Goal: Task Accomplishment & Management: Use online tool/utility

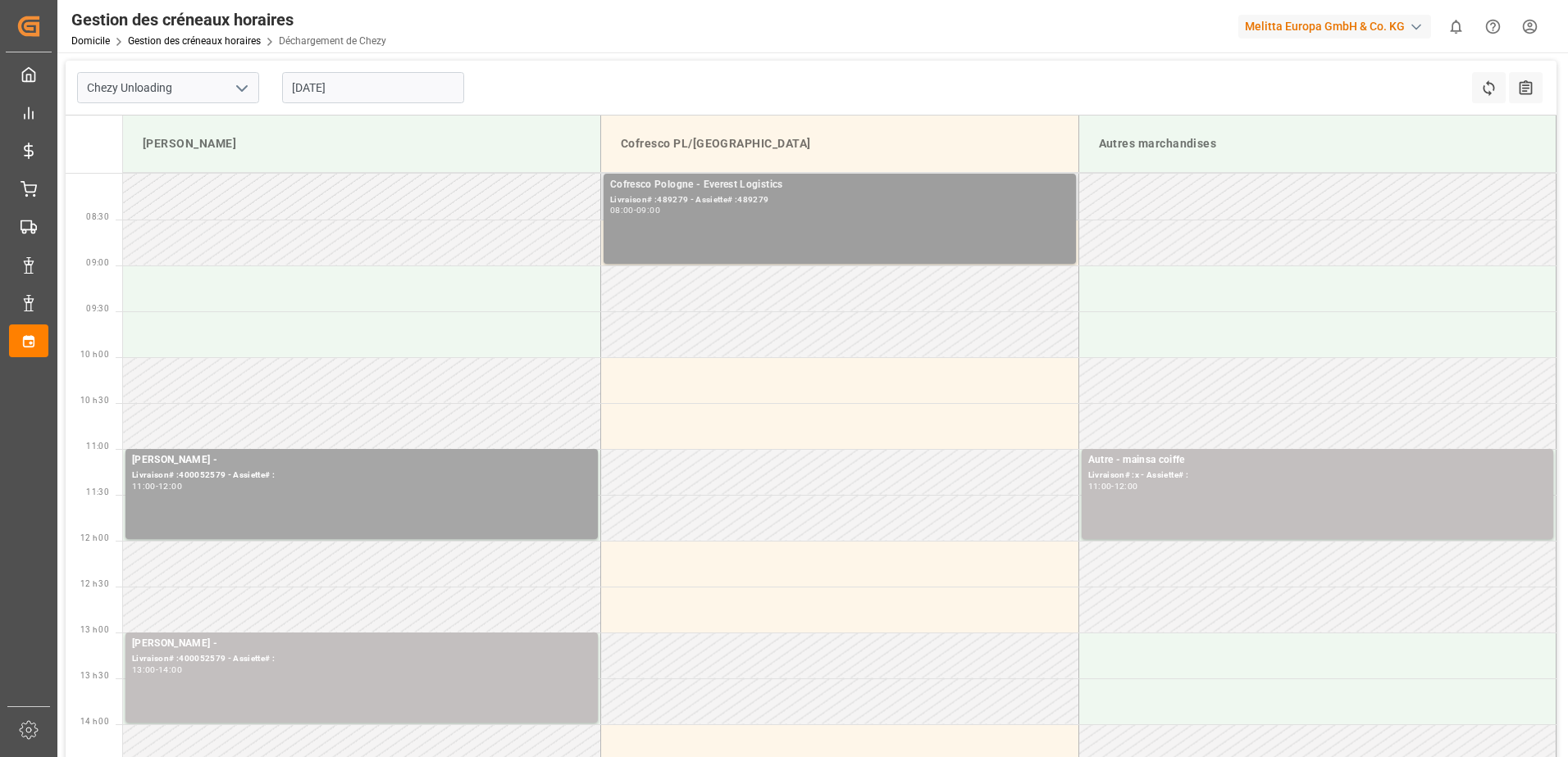
click at [761, 205] on div "Livraison# :489279 - Assiette# :489279" at bounding box center [839, 200] width 459 height 14
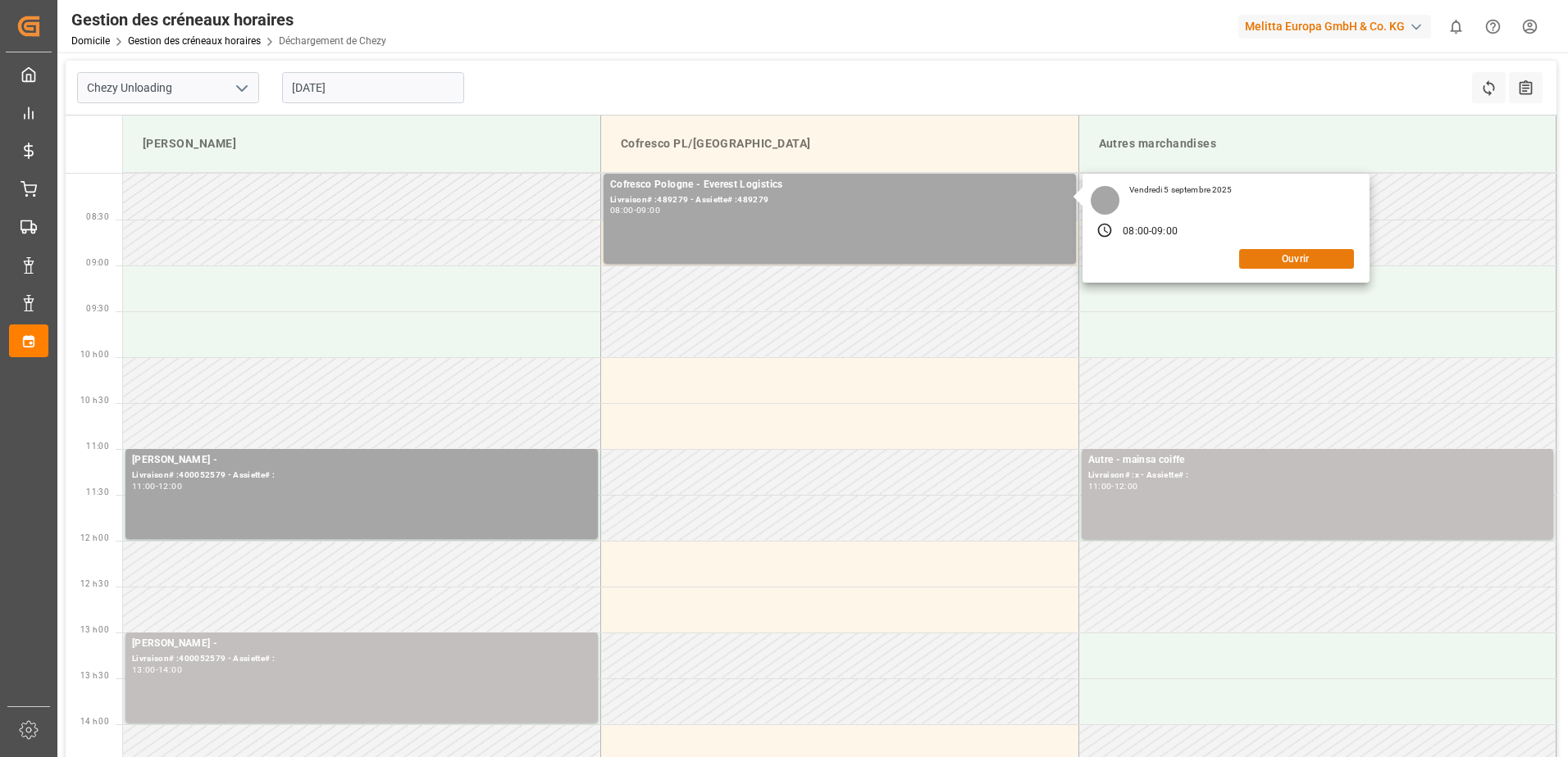
click at [1319, 264] on button "Ouvrir" at bounding box center [1296, 259] width 115 height 20
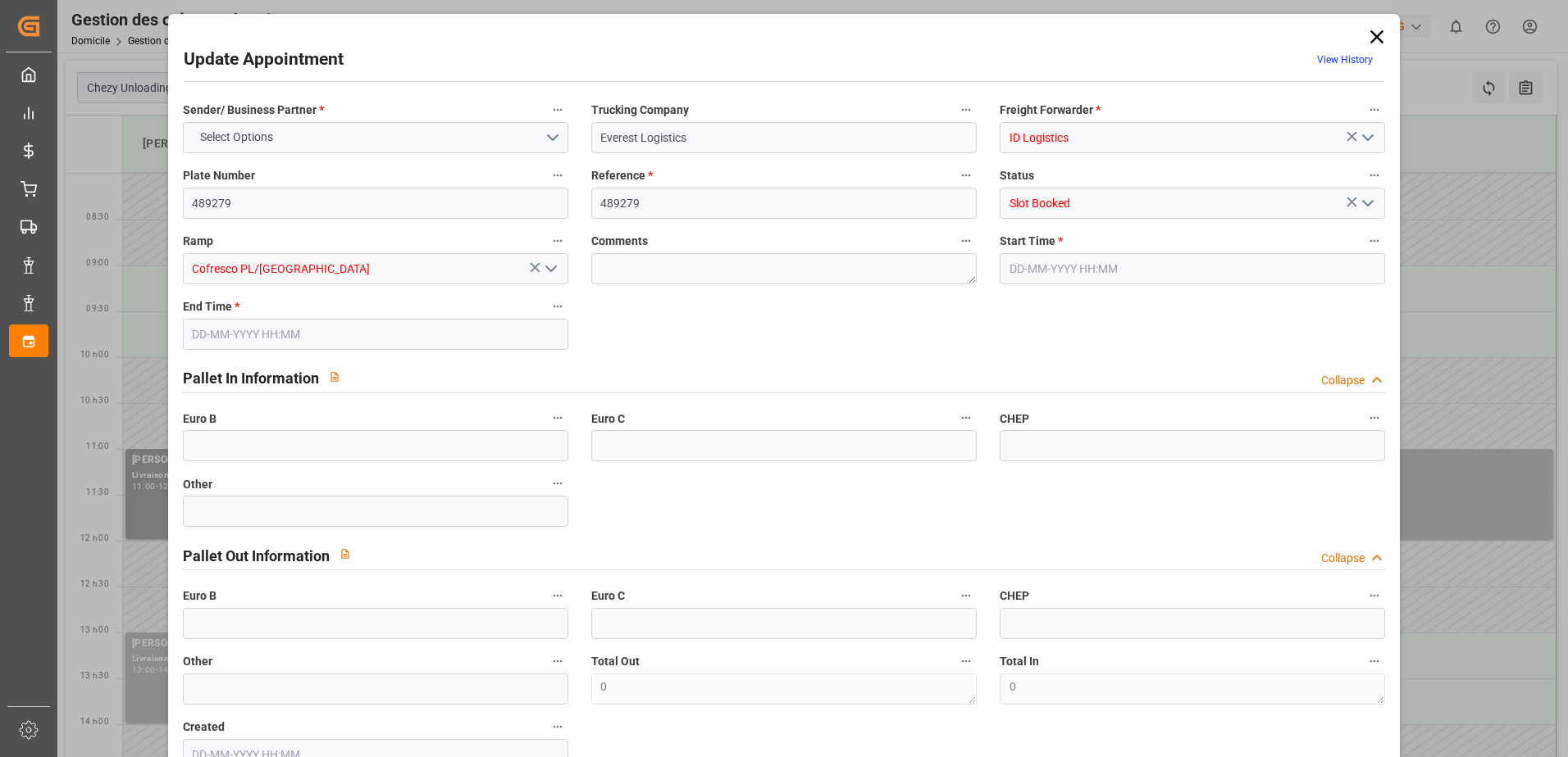
type input "0"
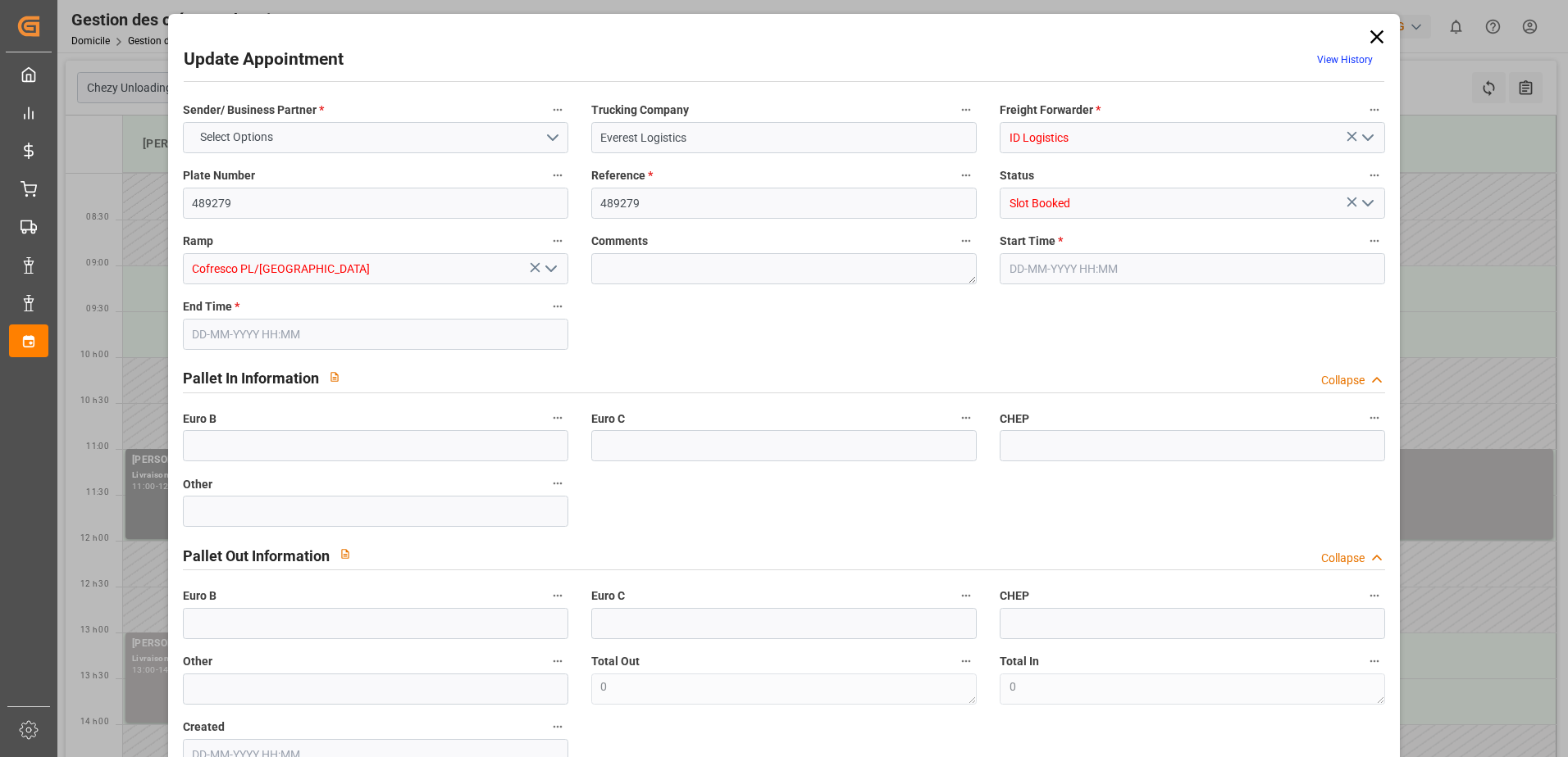
type input "0"
type input "[DATE] 08:00"
type input "[DATE] 09:00"
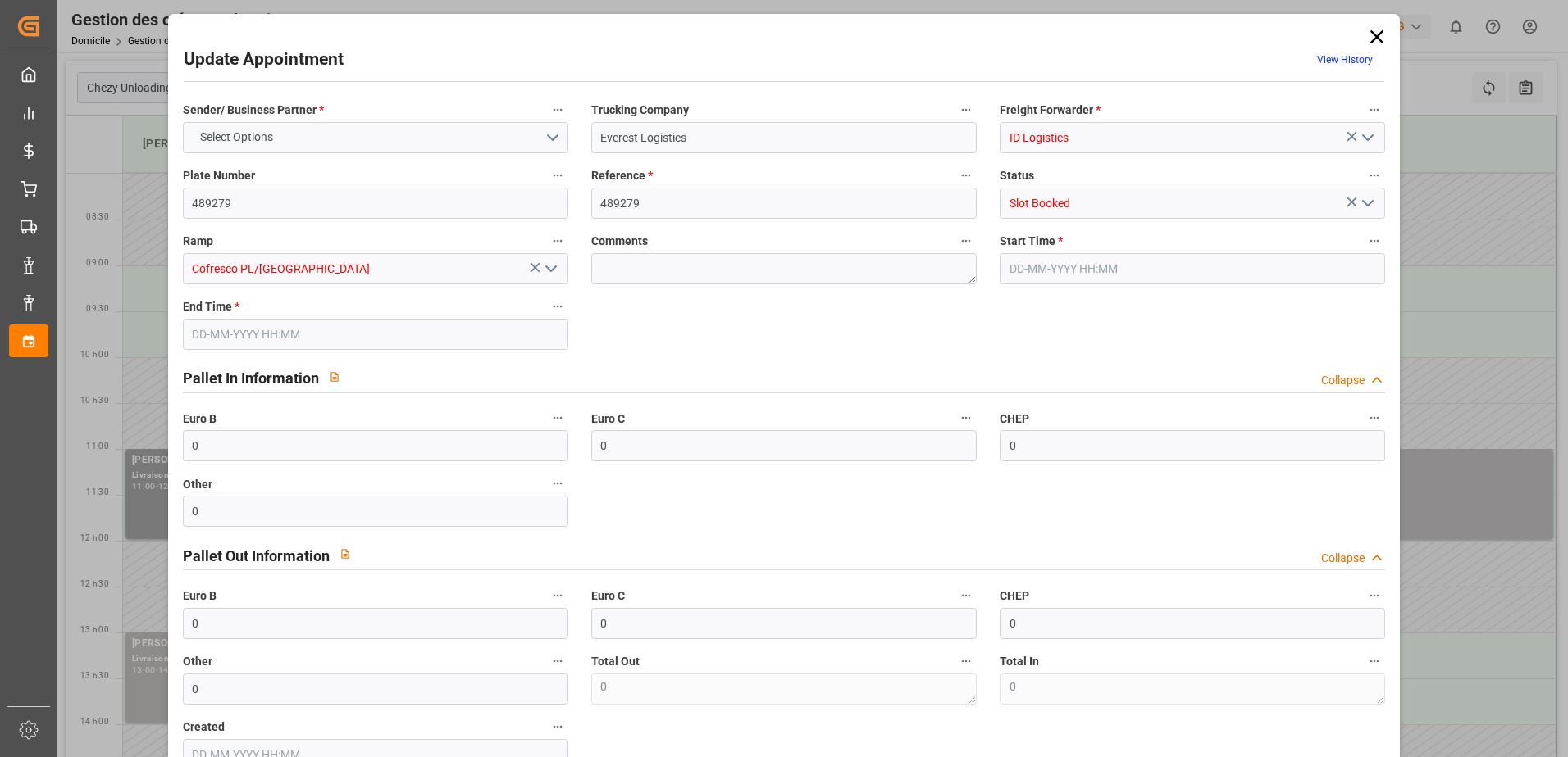
type input "[DATE] 12:35"
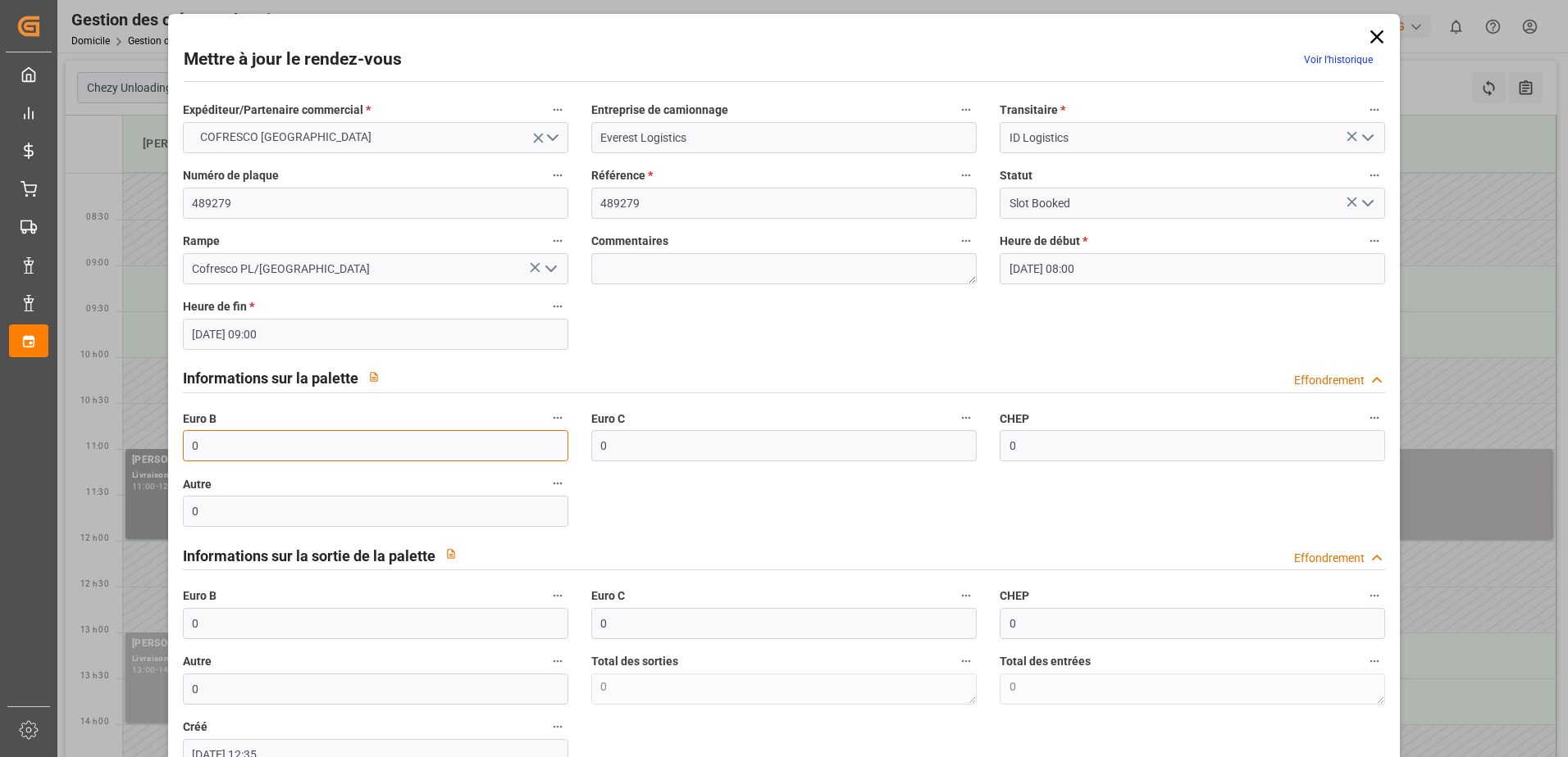
click at [298, 440] on input "0" at bounding box center [375, 445] width 386 height 31
type input "49"
click at [1358, 198] on icon "Ouvrir le menu" at bounding box center [1368, 203] width 20 height 20
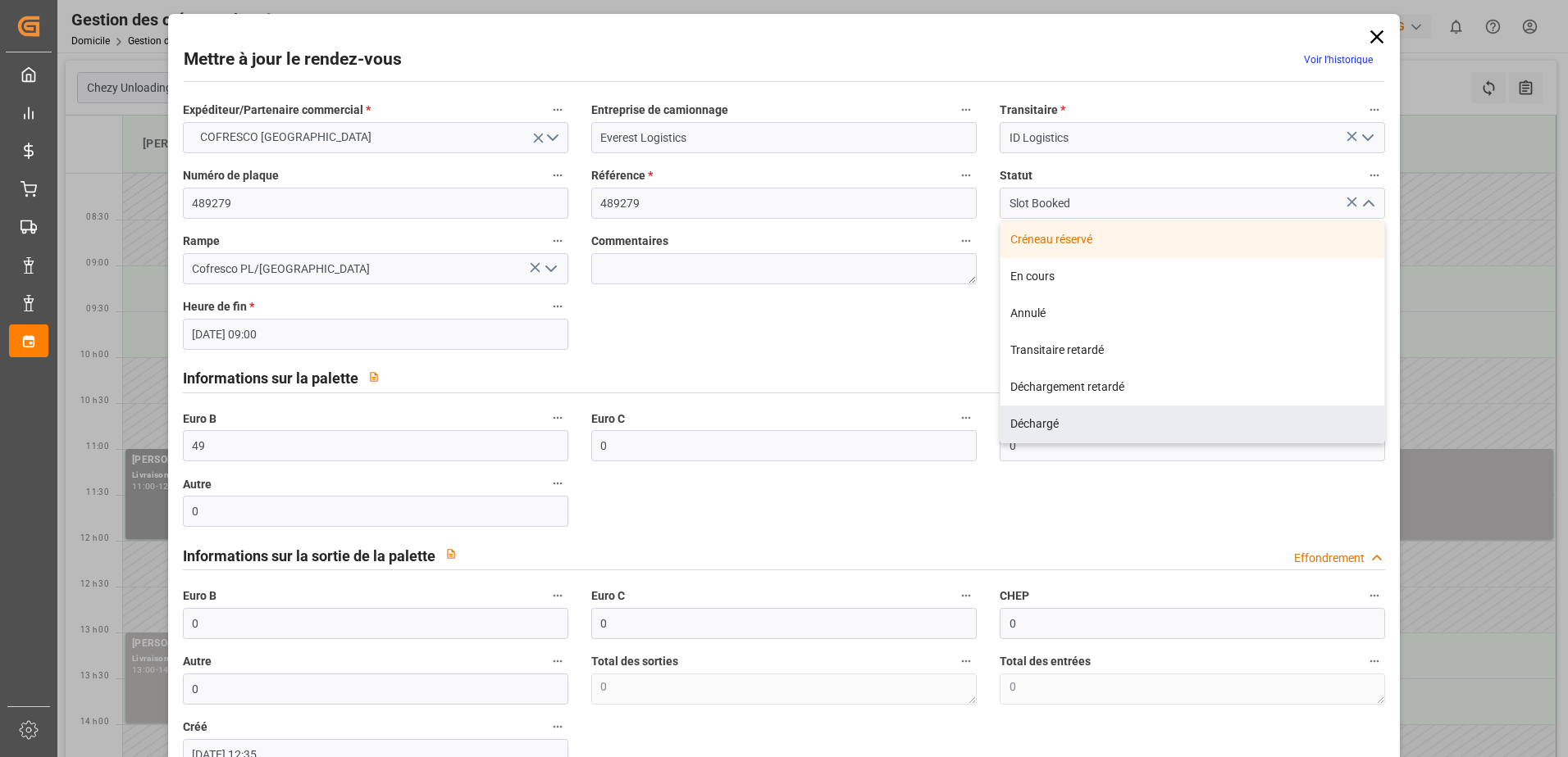
click at [1083, 422] on div "Déchargé" at bounding box center [1193, 425] width 384 height 37
type input "Unloaded"
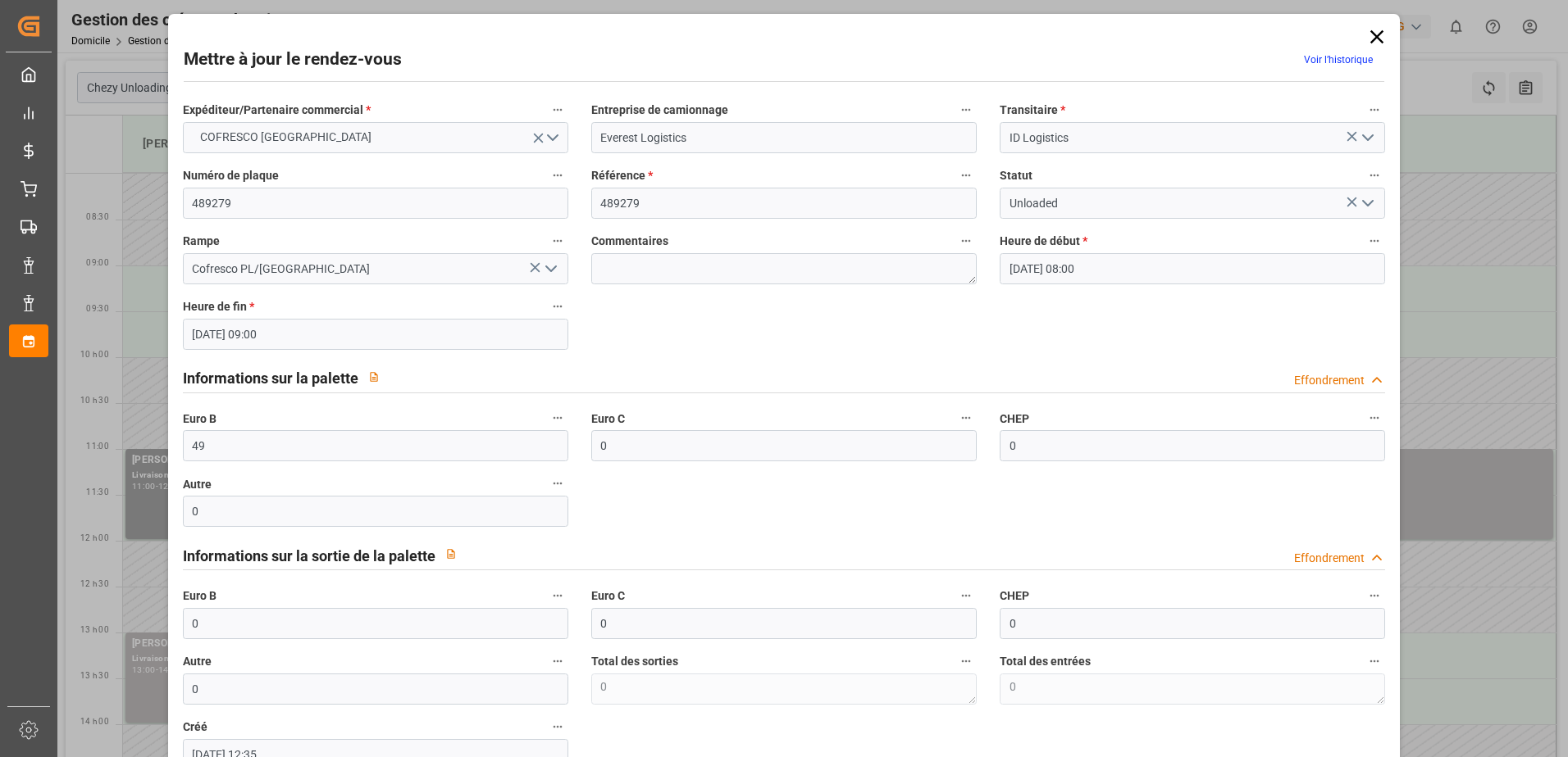
scroll to position [108, 0]
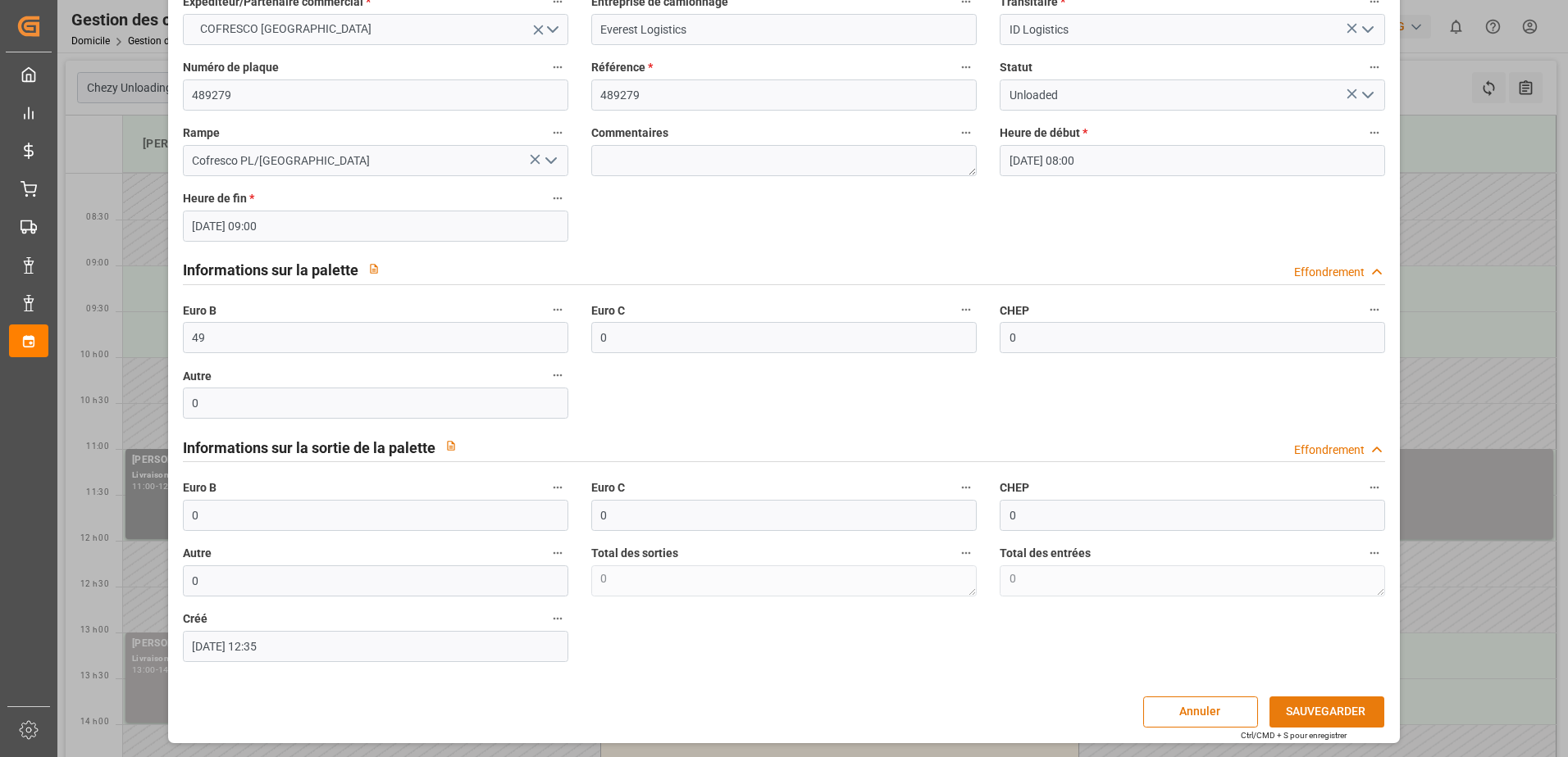
click at [1312, 706] on button "SAUVEGARDER" at bounding box center [1327, 711] width 115 height 31
